Goal: Task Accomplishment & Management: Complete application form

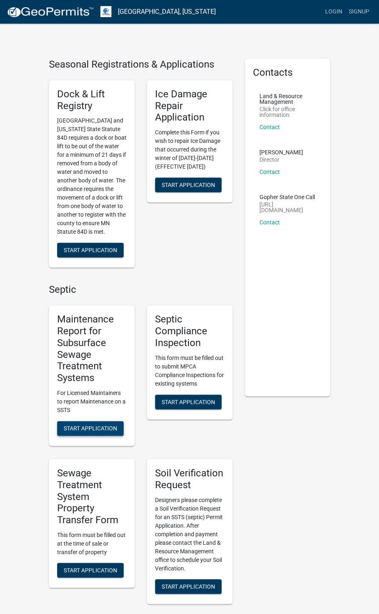
click at [109, 423] on button "Start Application" at bounding box center [90, 428] width 66 height 15
click at [94, 570] on span "Start Application" at bounding box center [90, 570] width 53 height 7
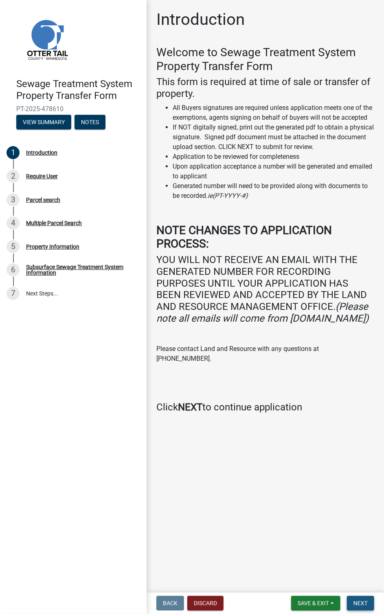
click at [361, 603] on span "Next" at bounding box center [361, 604] width 14 height 7
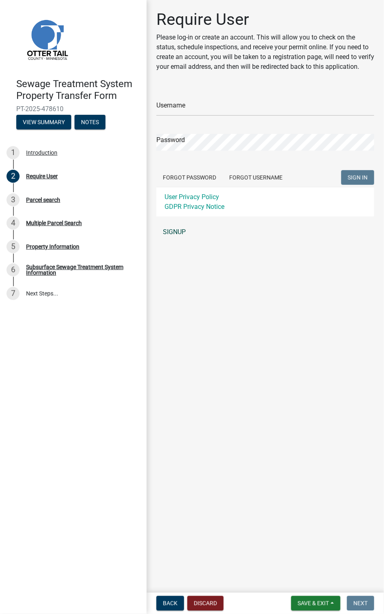
click at [173, 240] on link "SIGNUP" at bounding box center [265, 232] width 218 height 16
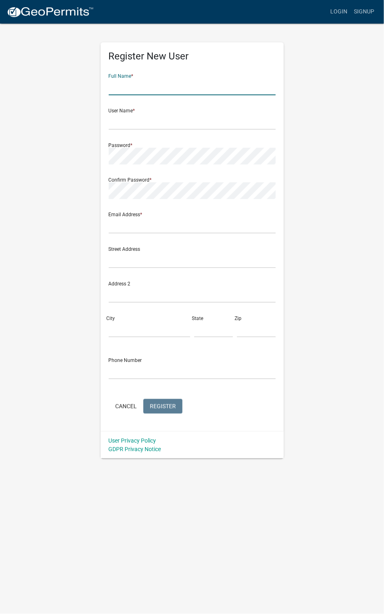
click at [132, 90] on input "text" at bounding box center [192, 87] width 167 height 17
type input "McKenzie"
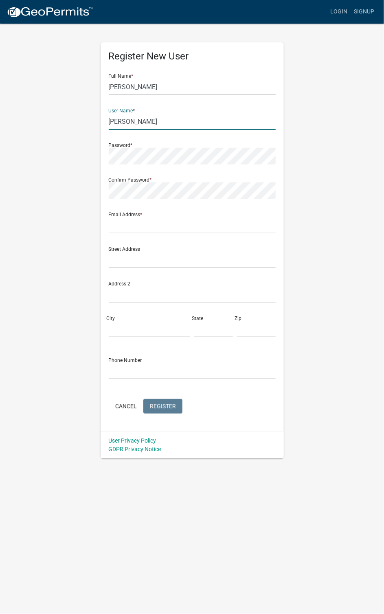
type input "Dugan"
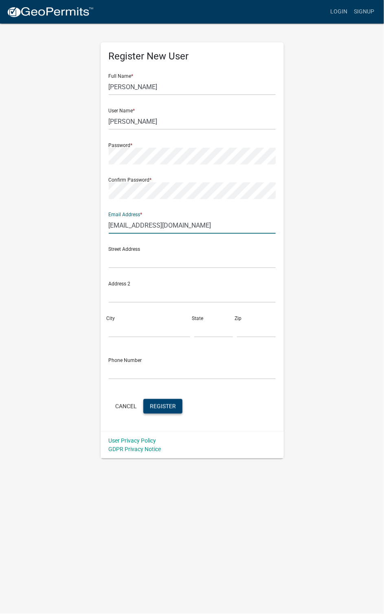
type input "stpaul@wmtitle.com"
click at [175, 406] on span "Register" at bounding box center [163, 406] width 26 height 7
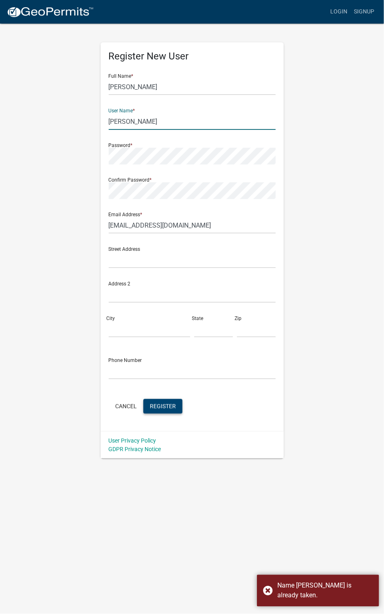
click at [128, 120] on input "Dugan" at bounding box center [192, 121] width 167 height 17
drag, startPoint x: 143, startPoint y: 89, endPoint x: 68, endPoint y: 72, distance: 76.5
click at [68, 72] on div "Register New User Full Name * McKenzie User Name * Dugan Password * Confirm Pas…" at bounding box center [192, 241] width 293 height 436
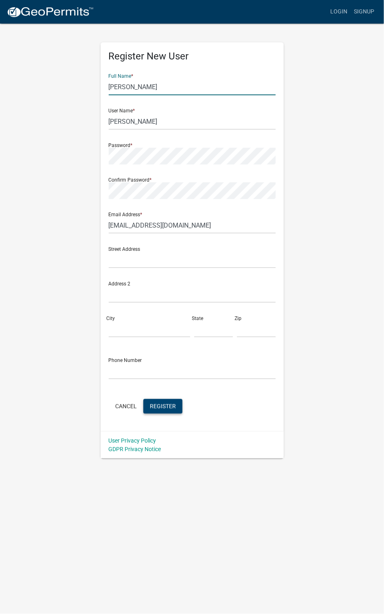
type input "Julie"
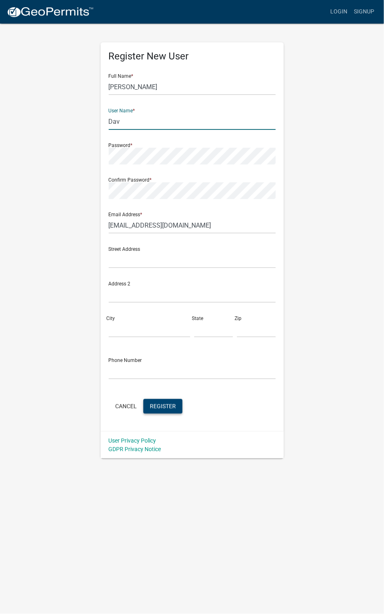
type input "Dav"
drag, startPoint x: 136, startPoint y: 95, endPoint x: 137, endPoint y: 91, distance: 4.6
click at [136, 92] on form "Full Name * Julie User Name * Dav Password * Confirm Password * Email Address *…" at bounding box center [192, 241] width 167 height 349
drag, startPoint x: 137, startPoint y: 90, endPoint x: 68, endPoint y: 82, distance: 69.7
click at [68, 82] on div "Register New User Full Name * Julie User Name * Dav Password * Confirm Password…" at bounding box center [192, 241] width 293 height 436
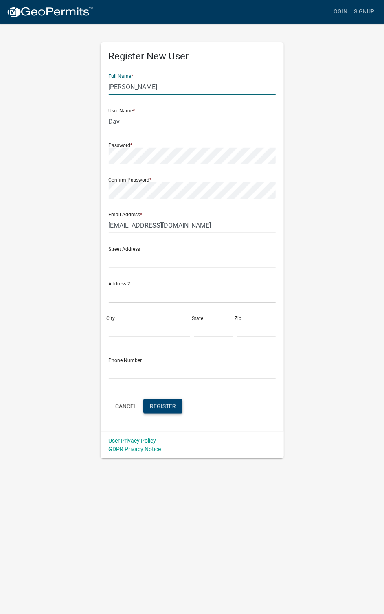
type input "McKenzie Dugan"
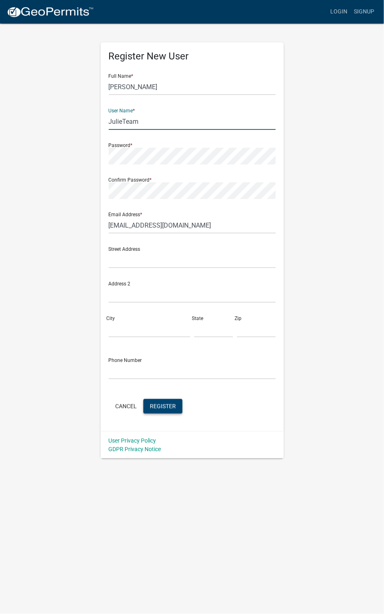
drag, startPoint x: 149, startPoint y: 120, endPoint x: 70, endPoint y: 117, distance: 79.5
click at [70, 117] on div "Register New User Full Name * McKenzie Dugan User Name * JulieTeam Password * C…" at bounding box center [192, 241] width 293 height 436
type input "WMTitle"
click at [152, 407] on span "Register" at bounding box center [163, 406] width 26 height 7
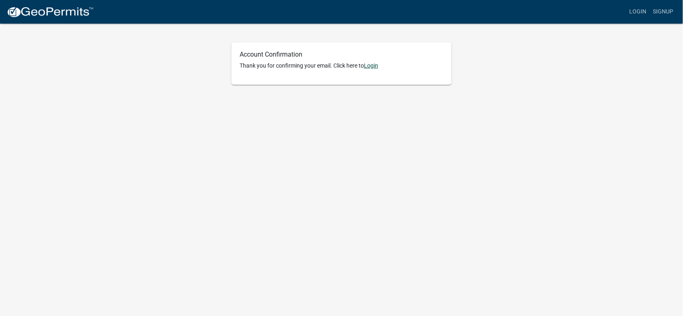
click at [375, 64] on link "Login" at bounding box center [371, 65] width 14 height 7
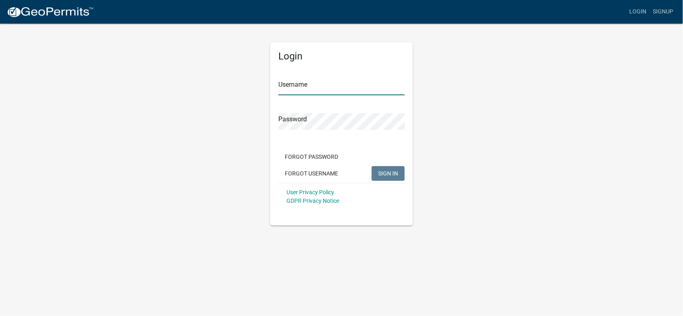
drag, startPoint x: 335, startPoint y: 81, endPoint x: 332, endPoint y: 84, distance: 4.2
click at [332, 84] on input "Username" at bounding box center [341, 87] width 126 height 17
type input "WMTitle"
click at [388, 178] on button "SIGN IN" at bounding box center [388, 173] width 33 height 15
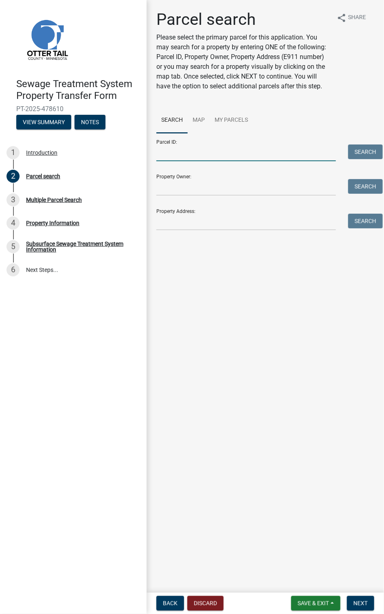
click at [161, 159] on input "Parcel ID:" at bounding box center [246, 153] width 180 height 17
type input "53000340267023"
click at [374, 154] on button "Search" at bounding box center [365, 152] width 35 height 15
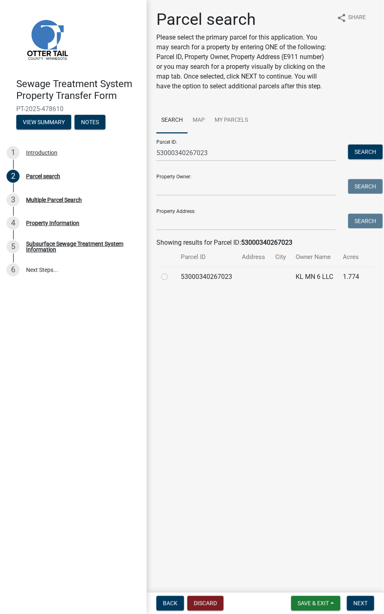
click at [171, 272] on label at bounding box center [171, 272] width 0 height 0
click at [171, 276] on input "radio" at bounding box center [173, 274] width 5 height 5
radio input "true"
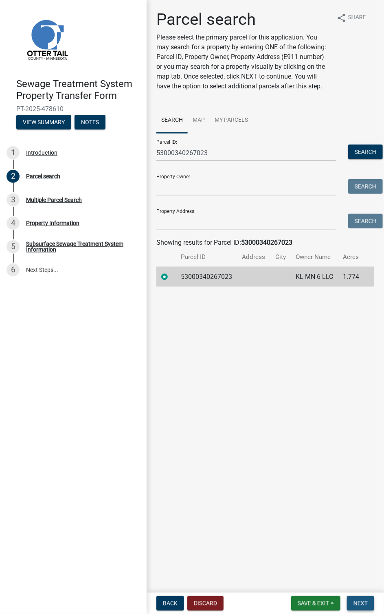
click at [366, 316] on span "Next" at bounding box center [361, 604] width 14 height 7
click at [307, 277] on td "KL MN 6 LLC" at bounding box center [314, 277] width 47 height 20
click at [364, 316] on span "Next" at bounding box center [361, 604] width 14 height 7
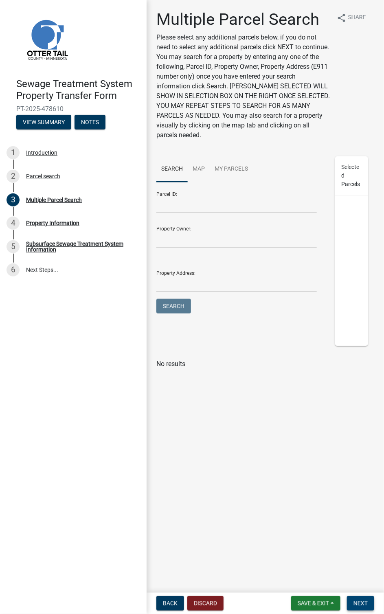
click at [366, 316] on span "Next" at bounding box center [361, 604] width 14 height 7
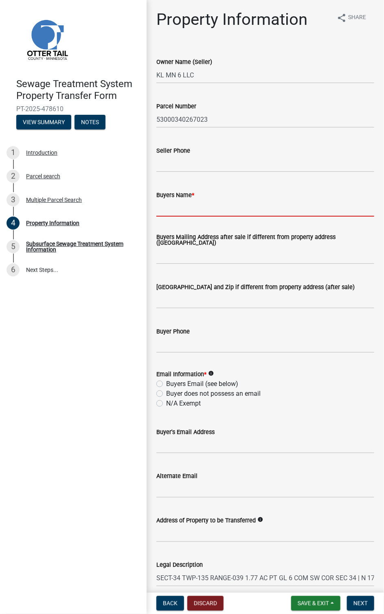
click at [162, 211] on input "Buyers Name *" at bounding box center [265, 208] width 218 height 17
type input "[PERSON_NAME], [PERSON_NAME], [PERSON_NAME]"
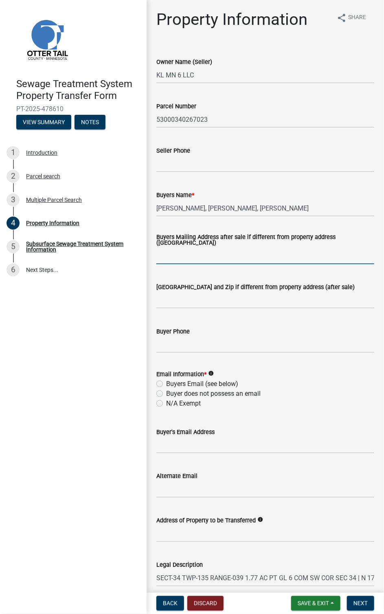
click at [169, 258] on input "Buyers Mailing Address after sale if different from property address ([GEOGRAPH…" at bounding box center [265, 256] width 218 height 17
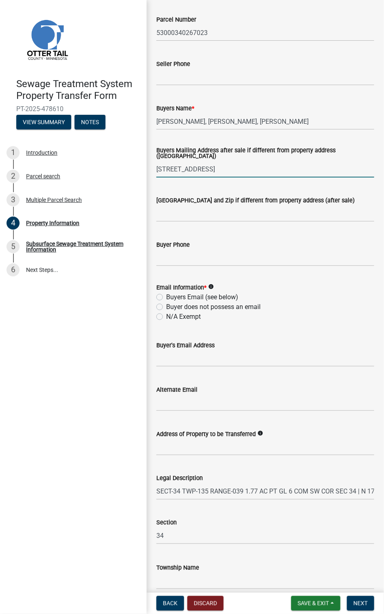
scroll to position [122, 0]
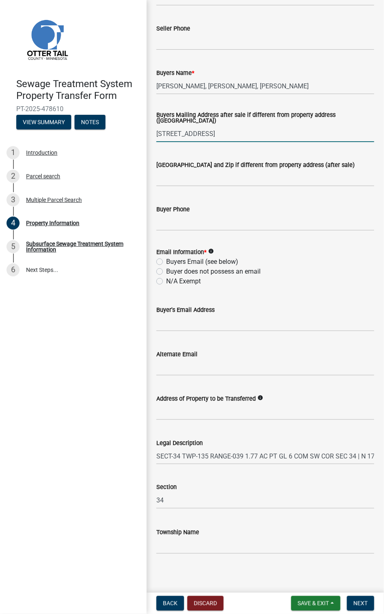
type input "[STREET_ADDRESS]"
drag, startPoint x: 157, startPoint y: 261, endPoint x: 170, endPoint y: 299, distance: 40.8
click at [166, 261] on label "Buyers Email (see below)" at bounding box center [202, 262] width 72 height 10
click at [166, 261] on input "Buyers Email (see below)" at bounding box center [168, 259] width 5 height 5
radio input "true"
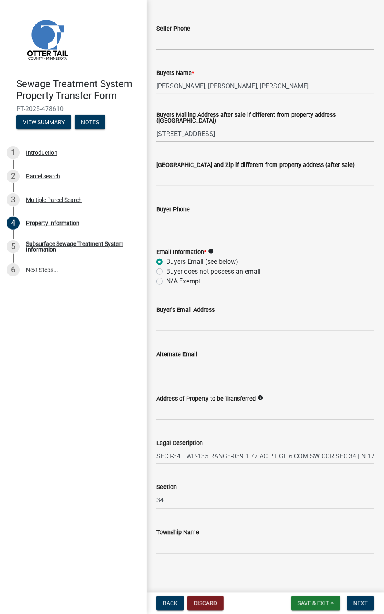
click at [159, 316] on input "Buyer's Email Address" at bounding box center [265, 323] width 218 height 17
paste input "[EMAIL_ADDRESS][DOMAIN_NAME]"
type input "[EMAIL_ADDRESS][DOMAIN_NAME]"
click at [258, 316] on icon "info" at bounding box center [261, 398] width 6 height 6
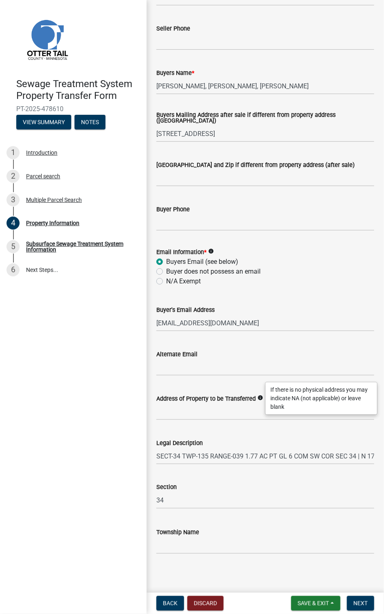
click at [129, 316] on div "Sewage Treatment System Property Transfer Form PT-2025-478610 View Summary Note…" at bounding box center [73, 307] width 147 height 614
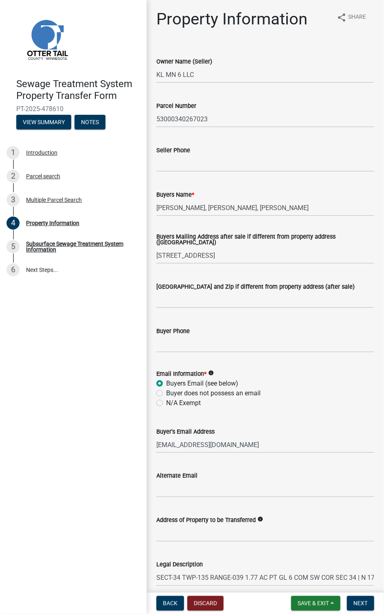
scroll to position [0, 0]
click at [161, 302] on input "[GEOGRAPHIC_DATA] and Zip if different from property address (after sale)" at bounding box center [265, 300] width 218 height 17
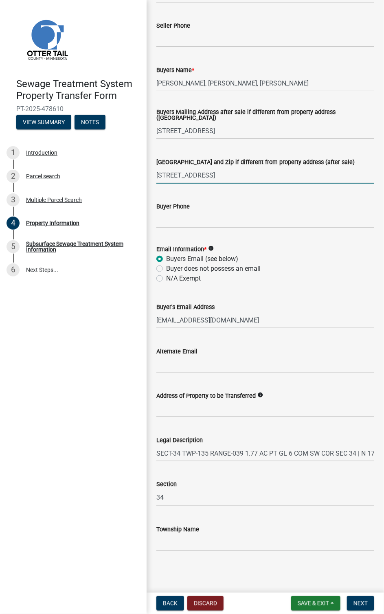
scroll to position [125, 0]
type input "[STREET_ADDRESS]"
click at [159, 316] on input "Alternate Email" at bounding box center [265, 365] width 218 height 17
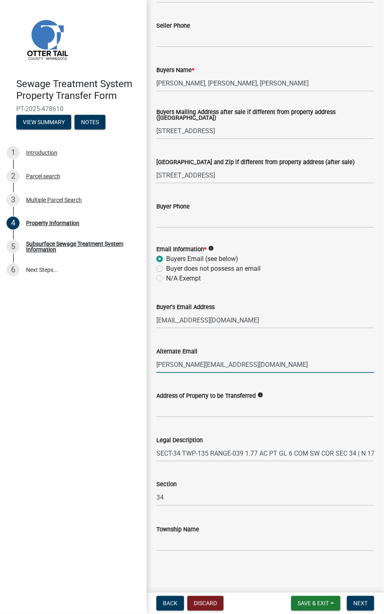
type input "[PERSON_NAME][EMAIL_ADDRESS][DOMAIN_NAME]"
click at [258, 316] on icon "info" at bounding box center [261, 395] width 6 height 6
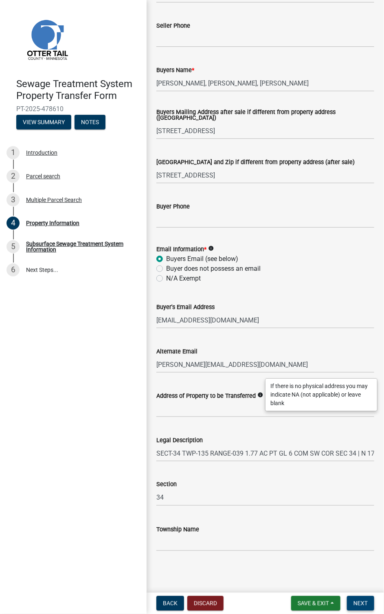
click at [359, 316] on button "Next" at bounding box center [360, 604] width 27 height 15
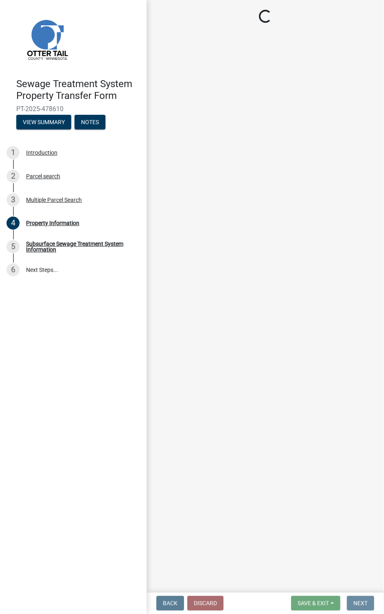
scroll to position [0, 0]
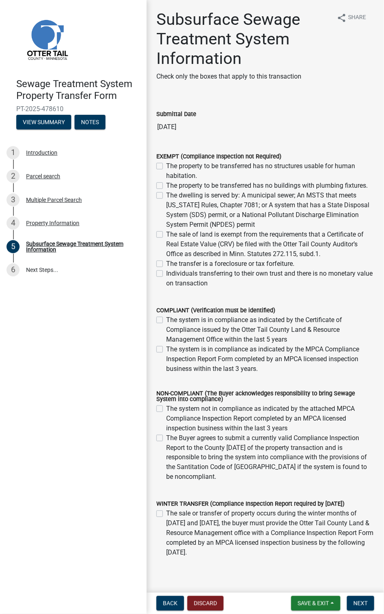
click at [166, 165] on label "The property to be transferred has no structures usable for human habitation." at bounding box center [270, 171] width 208 height 20
click at [166, 165] on input "The property to be transferred has no structures usable for human habitation." at bounding box center [168, 163] width 5 height 5
checkbox input "true"
checkbox input "false"
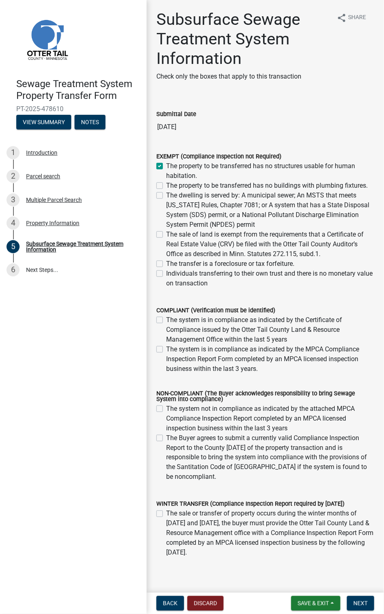
checkbox input "false"
click at [166, 186] on label "The property to be transferred has no buildings with plumbing fixtures." at bounding box center [267, 186] width 202 height 10
click at [166, 186] on input "The property to be transferred has no buildings with plumbing fixtures." at bounding box center [168, 183] width 5 height 5
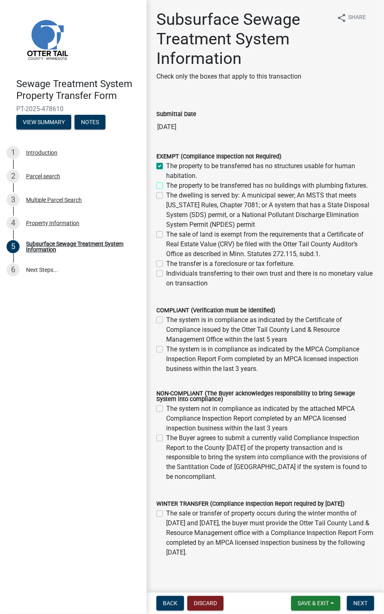
checkbox input "true"
checkbox input "false"
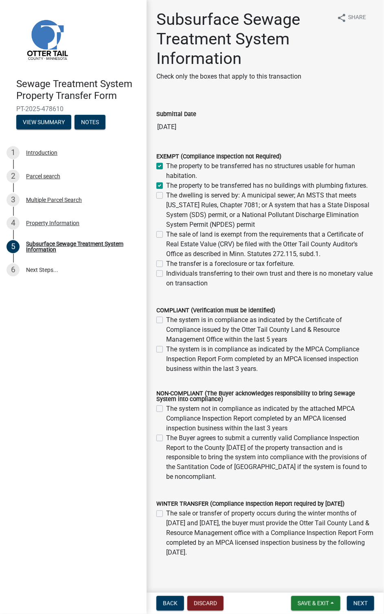
checkbox input "false"
click at [166, 244] on label "The sale of land is exempt from the requirements that a Certificate of Real Est…" at bounding box center [270, 244] width 208 height 29
click at [166, 235] on input "The sale of land is exempt from the requirements that a Certificate of Real Est…" at bounding box center [168, 232] width 5 height 5
checkbox input "true"
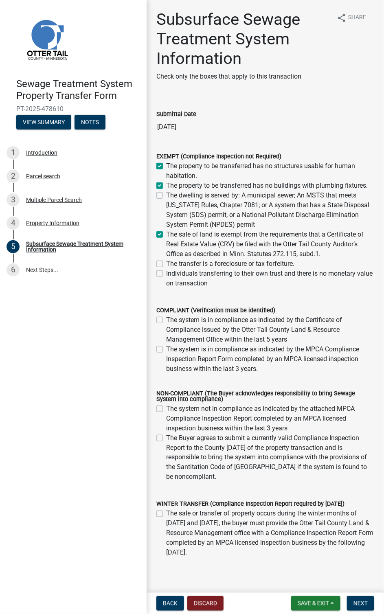
checkbox input "true"
checkbox input "false"
checkbox input "true"
checkbox input "false"
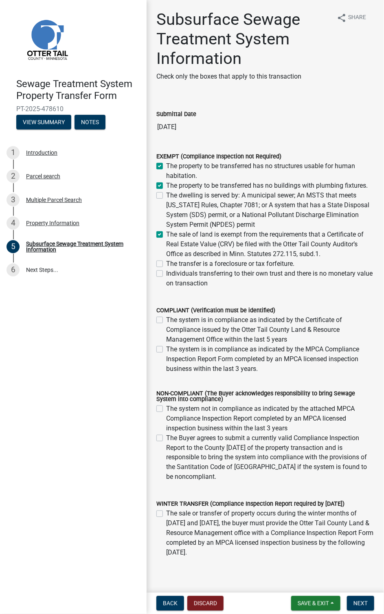
checkbox input "false"
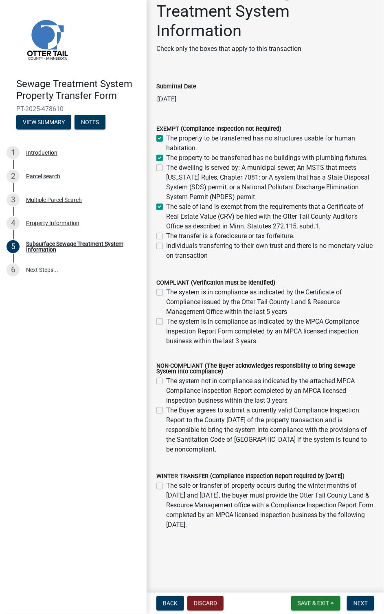
scroll to position [44, 0]
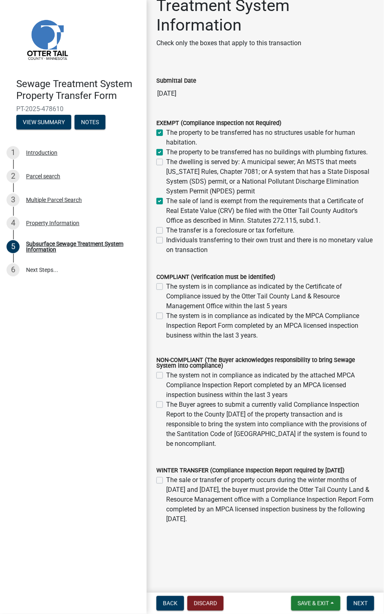
click at [166, 128] on label "The property to be transferred has no structures usable for human habitation." at bounding box center [270, 138] width 208 height 20
click at [166, 128] on input "The property to be transferred has no structures usable for human habitation." at bounding box center [168, 130] width 5 height 5
checkbox input "false"
checkbox input "true"
checkbox input "false"
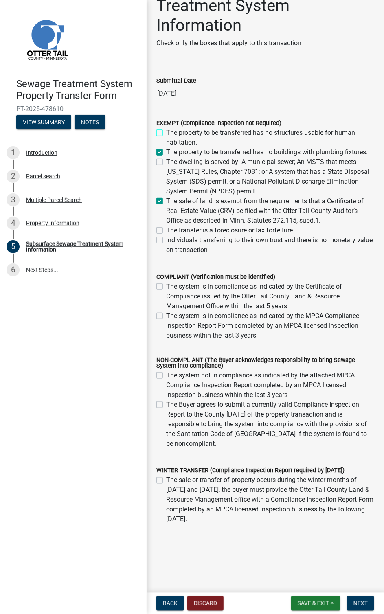
checkbox input "true"
checkbox input "false"
click at [358, 316] on button "Next" at bounding box center [360, 604] width 27 height 15
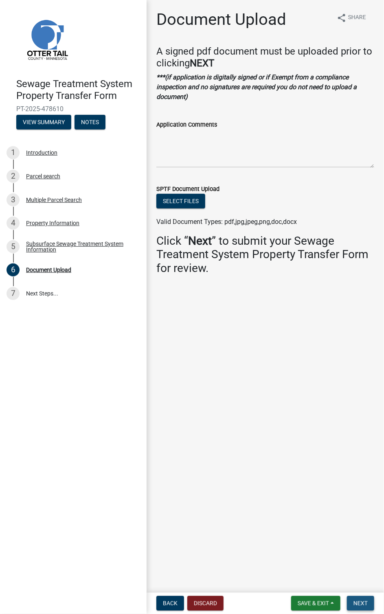
click at [361, 316] on span "Next" at bounding box center [361, 604] width 14 height 7
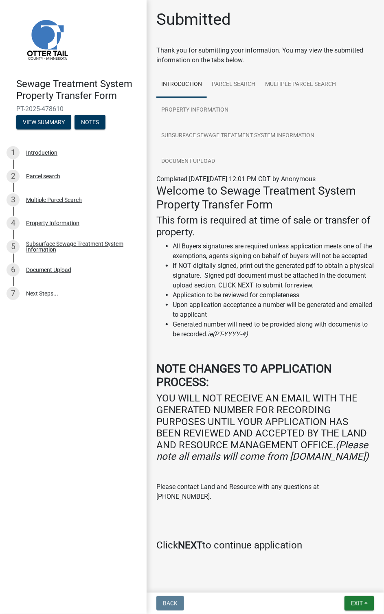
scroll to position [31, 0]
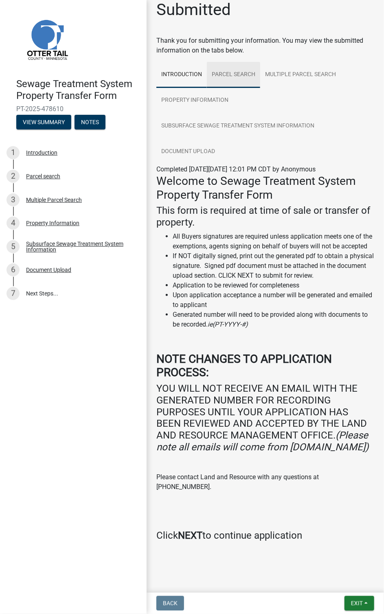
click at [221, 62] on link "Parcel search" at bounding box center [233, 75] width 53 height 26
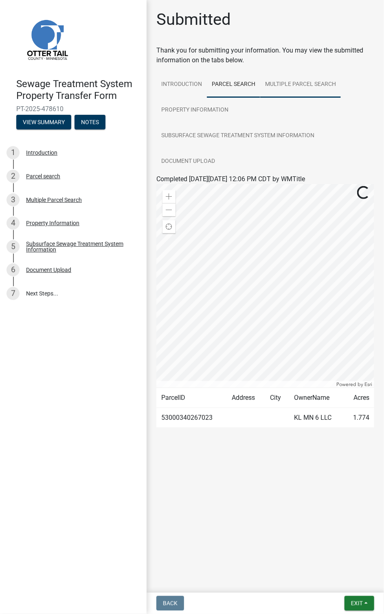
click at [281, 86] on link "Multiple Parcel Search" at bounding box center [300, 85] width 81 height 26
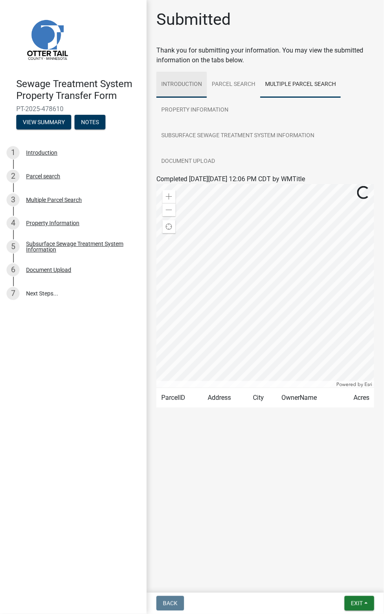
click at [182, 81] on link "Introduction" at bounding box center [181, 85] width 51 height 26
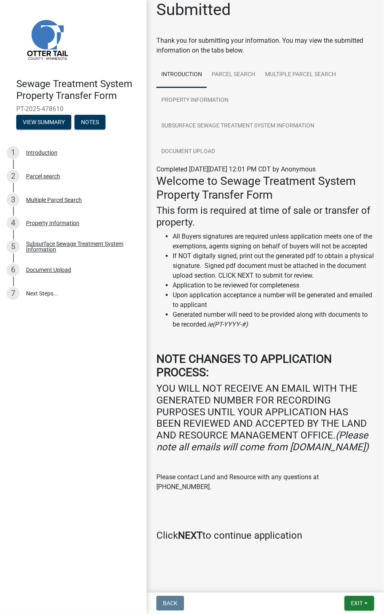
scroll to position [31, 0]
click at [200, 316] on strong "NEXT" at bounding box center [190, 535] width 24 height 11
click at [368, 316] on button "Exit" at bounding box center [360, 604] width 30 height 15
click at [340, 316] on p at bounding box center [265, 504] width 218 height 10
click at [188, 88] on link "Property Information" at bounding box center [194, 101] width 77 height 26
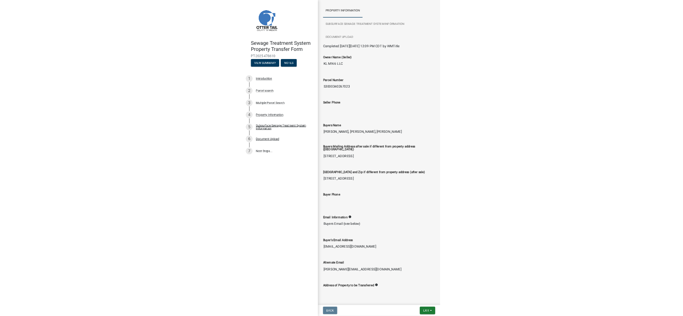
scroll to position [0, 0]
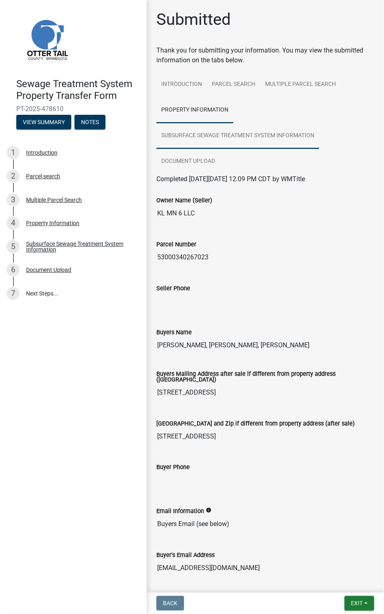
click at [214, 129] on link "Subsurface Sewage Treatment System Information" at bounding box center [237, 136] width 163 height 26
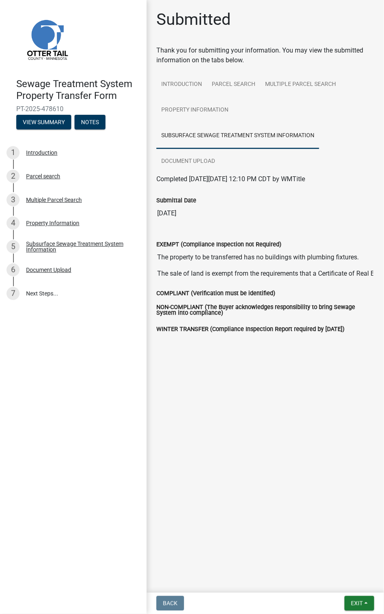
click at [177, 293] on label "COMPLIANT (Verification must be identified)" at bounding box center [215, 294] width 119 height 6
click at [172, 162] on link "Document Upload" at bounding box center [188, 162] width 64 height 26
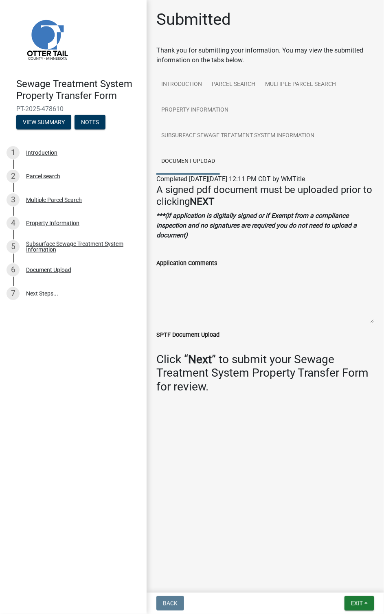
click at [187, 286] on textarea "Application Comments" at bounding box center [265, 295] width 218 height 55
click at [219, 288] on textarea "Application Comments" at bounding box center [265, 295] width 218 height 55
click at [251, 316] on main "Submitted Thank you for submitting your information. You may view the submitted…" at bounding box center [266, 295] width 238 height 590
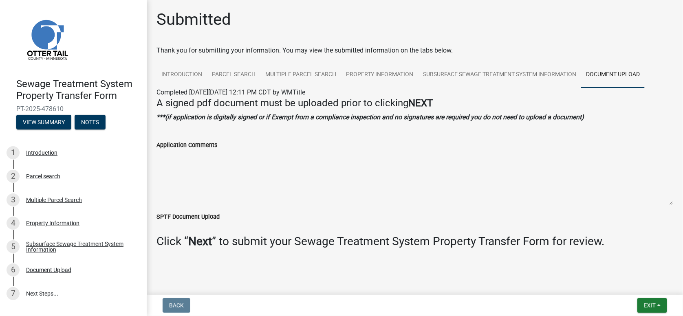
click at [196, 240] on strong "Next" at bounding box center [200, 241] width 24 height 13
drag, startPoint x: 196, startPoint y: 236, endPoint x: 203, endPoint y: 222, distance: 15.5
click at [197, 235] on strong "Next" at bounding box center [200, 241] width 24 height 13
click at [196, 175] on textarea "Application Comments" at bounding box center [414, 177] width 517 height 55
click at [187, 172] on textarea "Application Comments" at bounding box center [414, 177] width 517 height 55
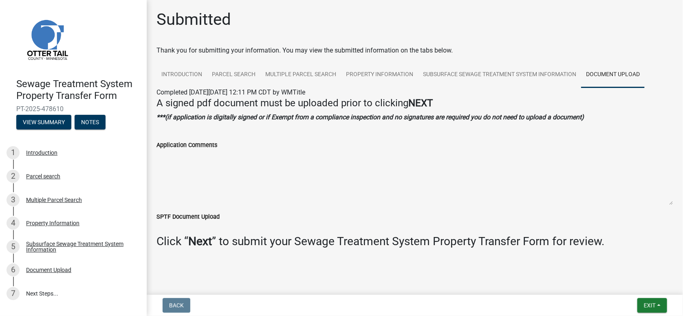
scroll to position [4, 0]
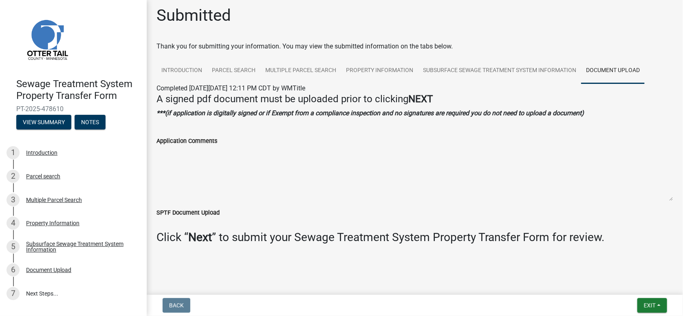
click at [188, 171] on textarea "Application Comments" at bounding box center [414, 173] width 517 height 55
drag, startPoint x: 182, startPoint y: 154, endPoint x: 179, endPoint y: 146, distance: 8.4
click at [182, 151] on textarea "Application Comments" at bounding box center [414, 173] width 517 height 55
drag, startPoint x: 166, startPoint y: 153, endPoint x: 162, endPoint y: 157, distance: 5.8
click at [165, 154] on textarea "Application Comments" at bounding box center [414, 173] width 517 height 55
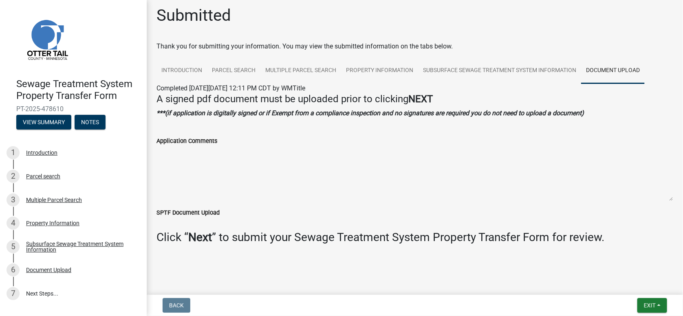
drag, startPoint x: 163, startPoint y: 160, endPoint x: 179, endPoint y: 194, distance: 37.5
click at [169, 171] on textarea "Application Comments" at bounding box center [414, 173] width 517 height 55
click at [179, 194] on textarea "Application Comments" at bounding box center [414, 173] width 517 height 55
drag, startPoint x: 201, startPoint y: 183, endPoint x: 238, endPoint y: 207, distance: 43.8
click at [203, 185] on textarea "Application Comments" at bounding box center [414, 173] width 517 height 55
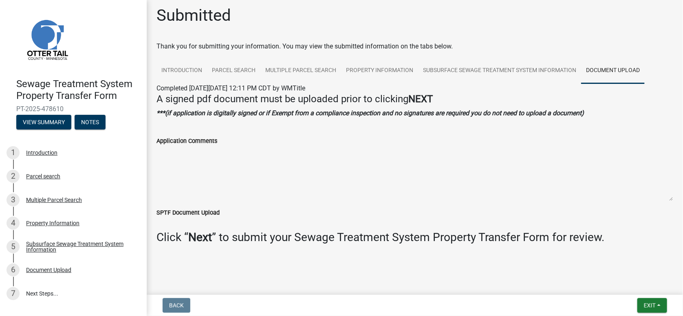
click at [247, 246] on div "Click “ Next ” to submit your Sewage Treatment System Property Transfer Form fo…" at bounding box center [414, 241] width 529 height 20
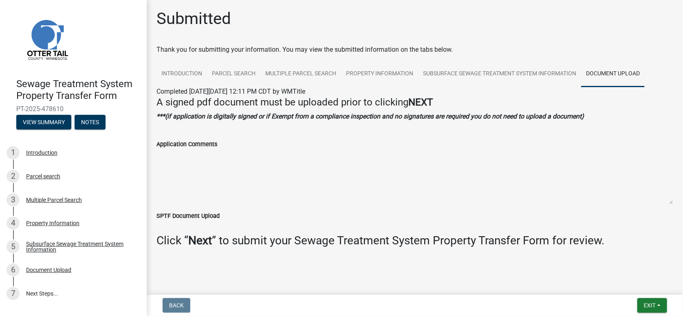
scroll to position [0, 0]
click at [250, 168] on textarea "Application Comments" at bounding box center [414, 177] width 517 height 55
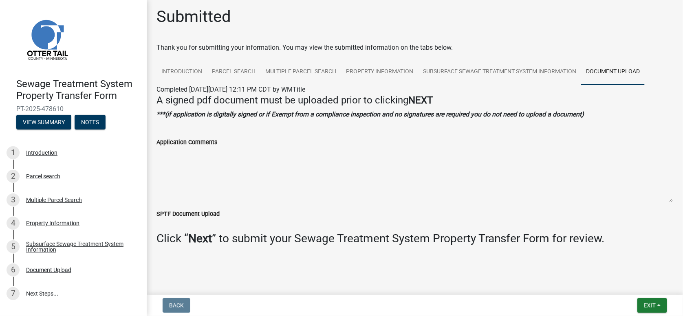
scroll to position [4, 0]
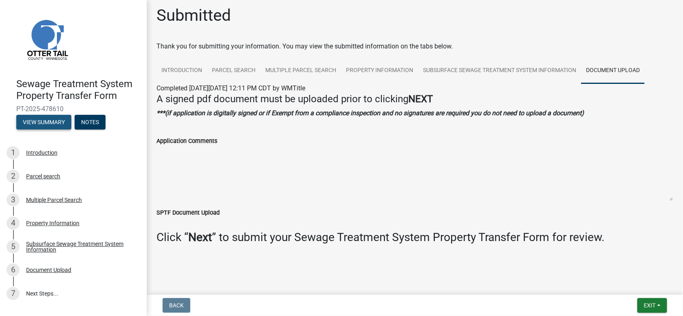
click at [53, 122] on button "View Summary" at bounding box center [43, 122] width 55 height 15
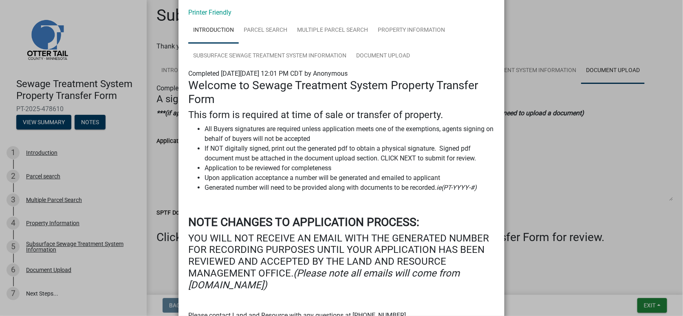
scroll to position [0, 0]
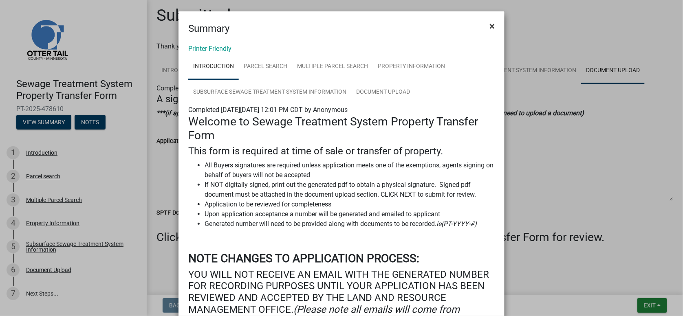
click at [489, 23] on span "×" at bounding box center [491, 25] width 5 height 11
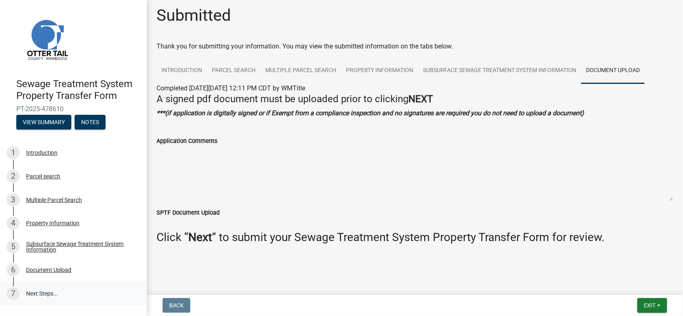
click at [49, 294] on link "7 Next Steps..." at bounding box center [73, 294] width 147 height 24
drag, startPoint x: 201, startPoint y: 238, endPoint x: 195, endPoint y: 236, distance: 6.6
click at [200, 238] on strong "Next" at bounding box center [200, 237] width 24 height 13
drag, startPoint x: 180, startPoint y: 177, endPoint x: 191, endPoint y: 161, distance: 18.9
click at [180, 176] on textarea "Application Comments" at bounding box center [414, 173] width 517 height 55
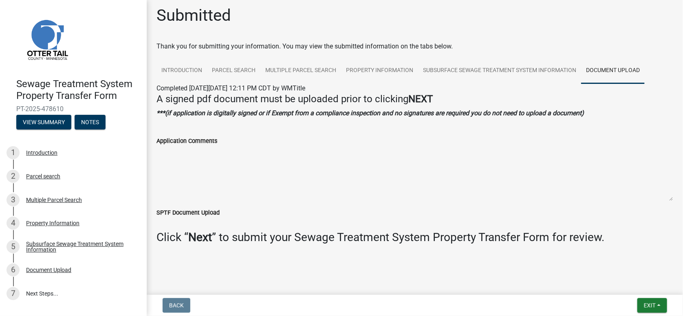
click at [191, 161] on textarea "Application Comments" at bounding box center [414, 173] width 517 height 55
click at [258, 160] on textarea "Application Comments" at bounding box center [414, 173] width 517 height 55
click at [36, 294] on link "7 Next Steps..." at bounding box center [73, 294] width 147 height 24
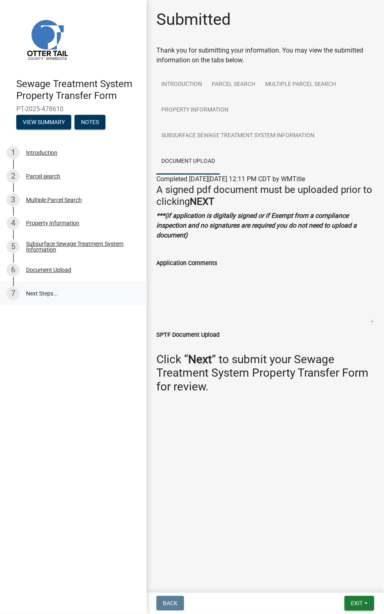
click at [43, 297] on link "7 Next Steps..." at bounding box center [73, 294] width 147 height 24
click at [44, 295] on link "7 Next Steps..." at bounding box center [73, 294] width 147 height 24
click at [45, 294] on link "7 Next Steps..." at bounding box center [73, 294] width 147 height 24
click at [39, 124] on button "View Summary" at bounding box center [43, 122] width 55 height 15
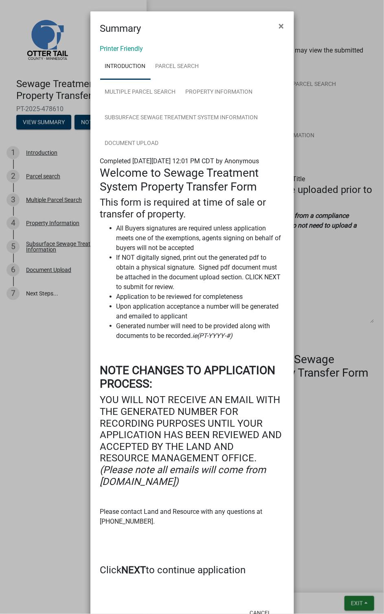
scroll to position [39, 0]
